Goal: Task Accomplishment & Management: Use online tool/utility

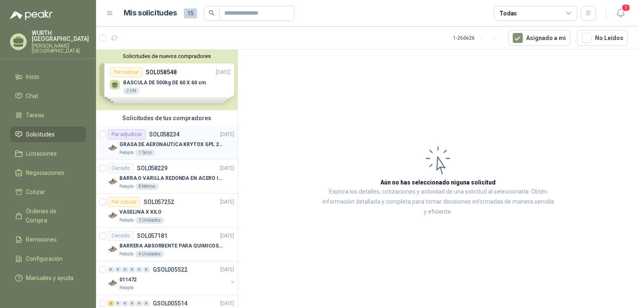
click at [173, 144] on p "GRASA DE AERONAUTICA KRYTOX GPL 207 (SE ADJUNTA IMAGEN DE REFERENCIA)" at bounding box center [171, 145] width 104 height 8
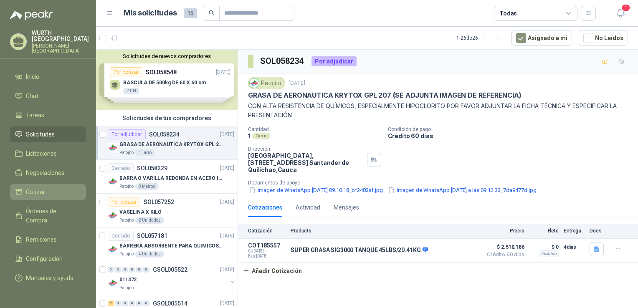
click at [38, 188] on span "Cotizar" at bounding box center [35, 191] width 19 height 9
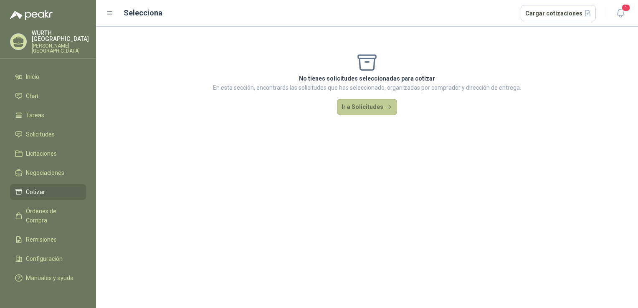
click at [372, 110] on button "Ir a Solicitudes" at bounding box center [367, 107] width 60 height 17
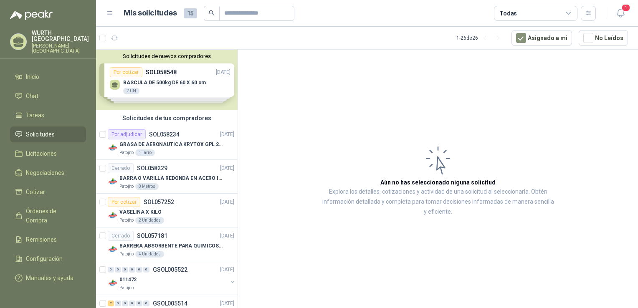
click at [188, 98] on div "Solicitudes de nuevos compradores Por cotizar SOL058548 [DATE] BASCULA DE 500kg…" at bounding box center [166, 80] width 141 height 61
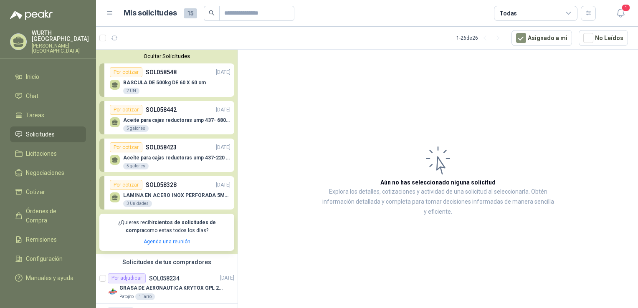
click at [39, 130] on span "Solicitudes" at bounding box center [40, 134] width 29 height 9
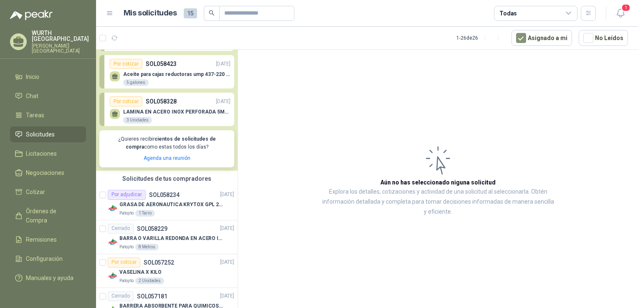
scroll to position [125, 0]
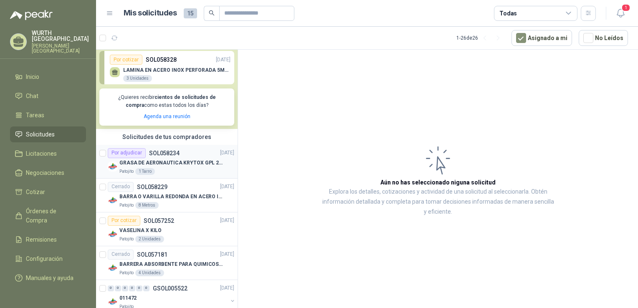
click at [160, 159] on p "GRASA DE AERONAUTICA KRYTOX GPL 207 (SE ADJUNTA IMAGEN DE REFERENCIA)" at bounding box center [171, 163] width 104 height 8
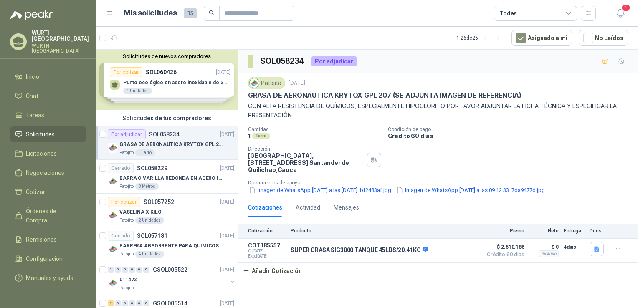
click at [42, 131] on span "Solicitudes" at bounding box center [40, 134] width 29 height 9
